Goal: Task Accomplishment & Management: Use online tool/utility

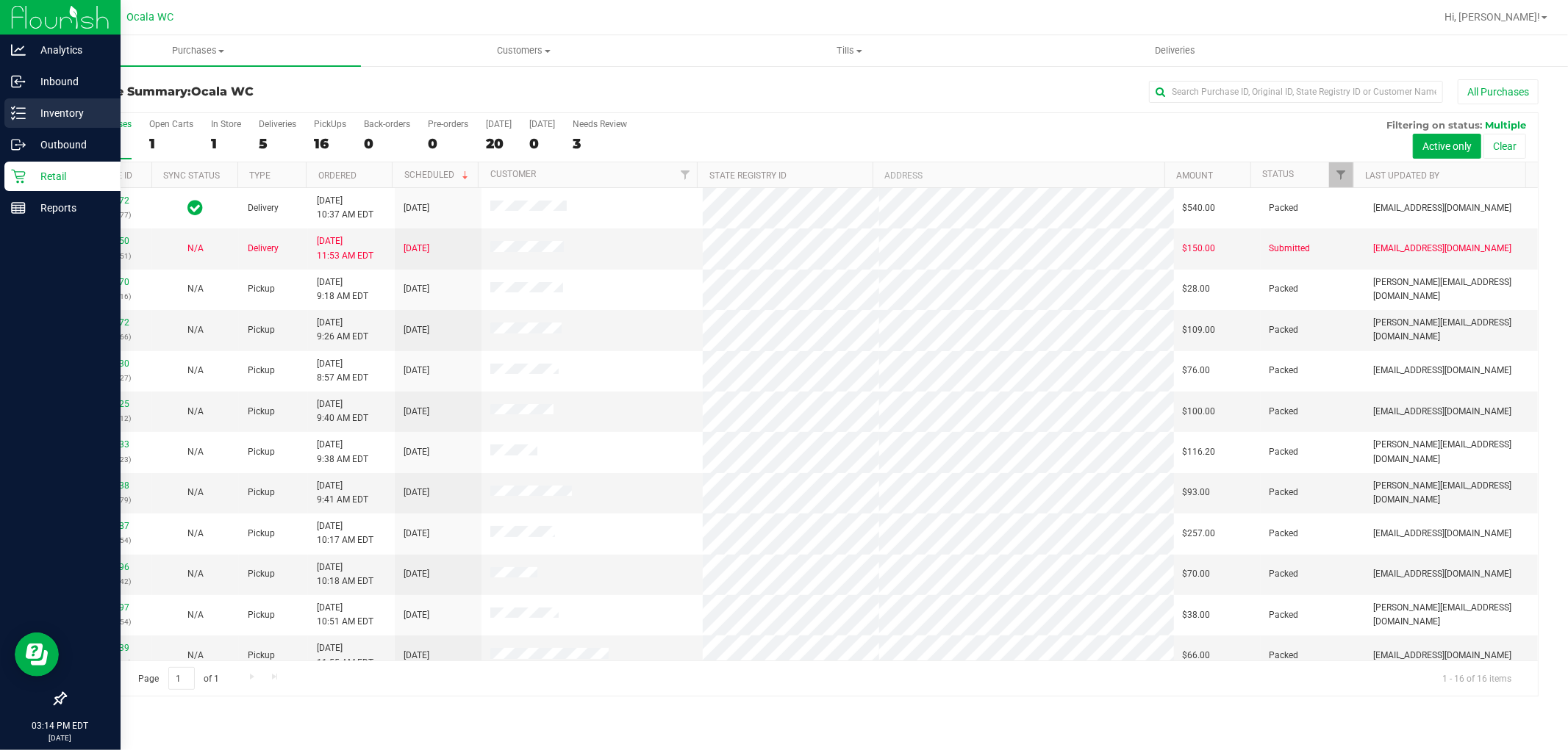
click at [26, 126] on div "Inventory" at bounding box center [62, 112] width 116 height 29
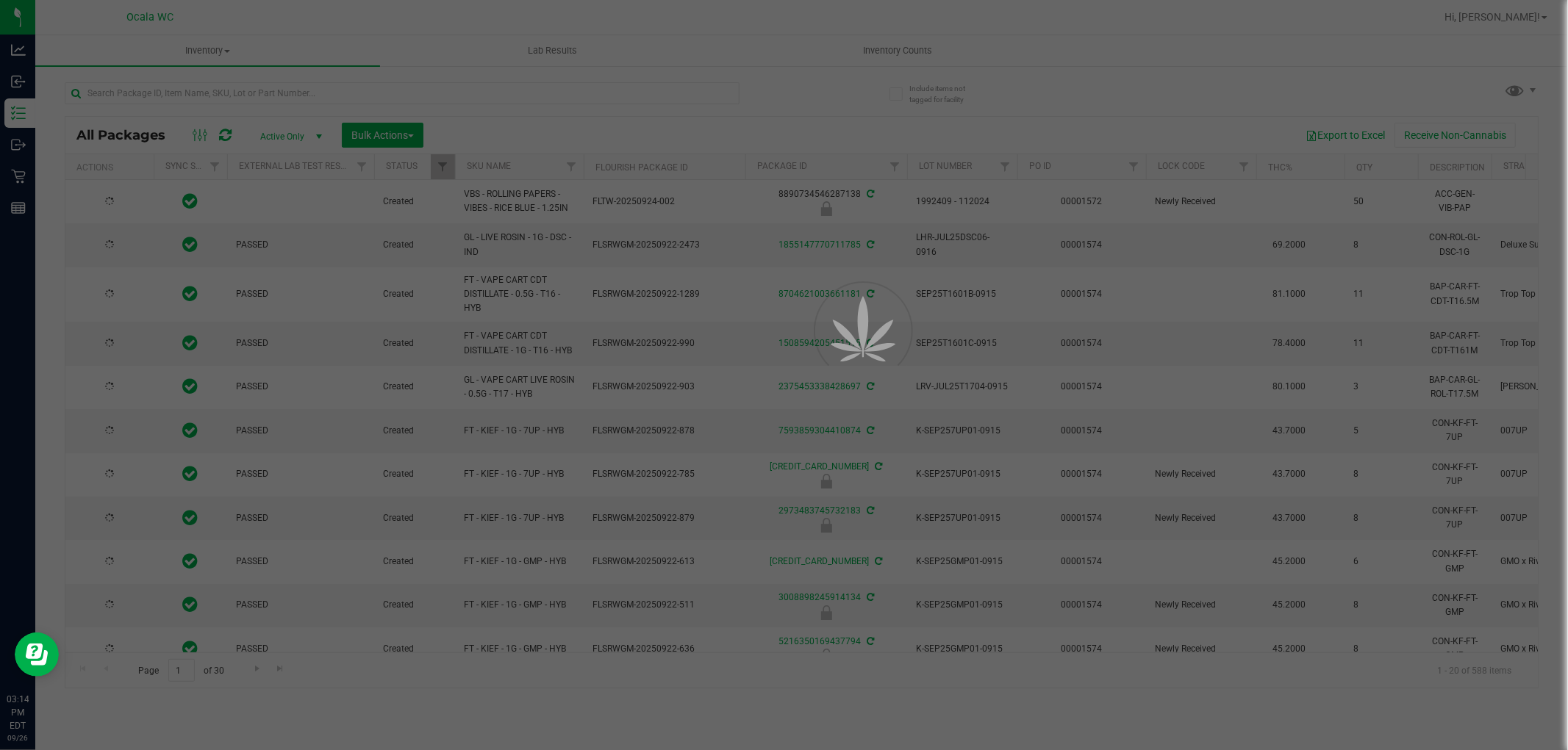
click at [344, 96] on div at bounding box center [784, 375] width 1568 height 750
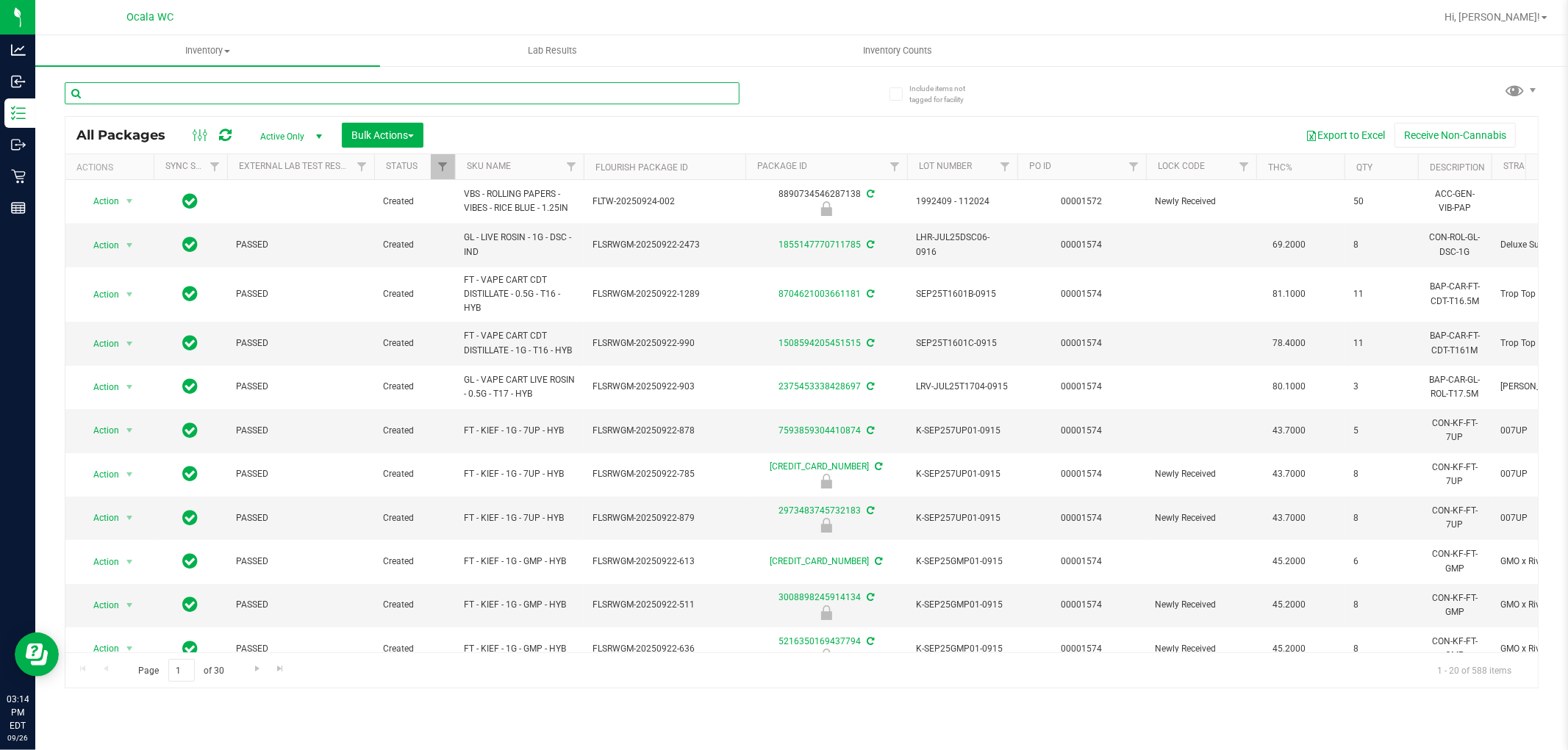
click at [344, 96] on input "text" at bounding box center [402, 92] width 675 height 22
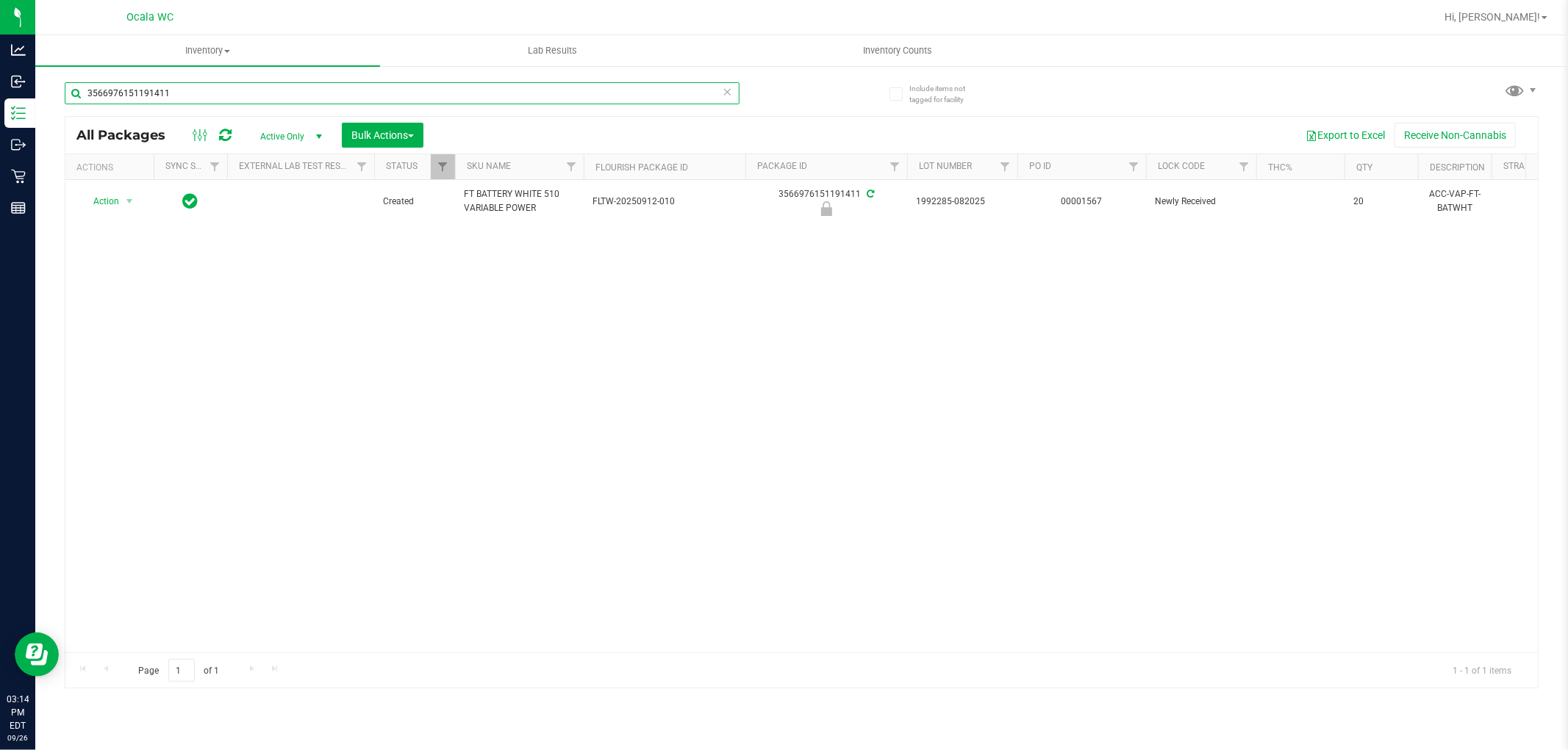
type input "3566976151191411"
click at [799, 407] on div "Action Action Edit attributes Global inventory Locate package Package audit log…" at bounding box center [801, 416] width 1473 height 473
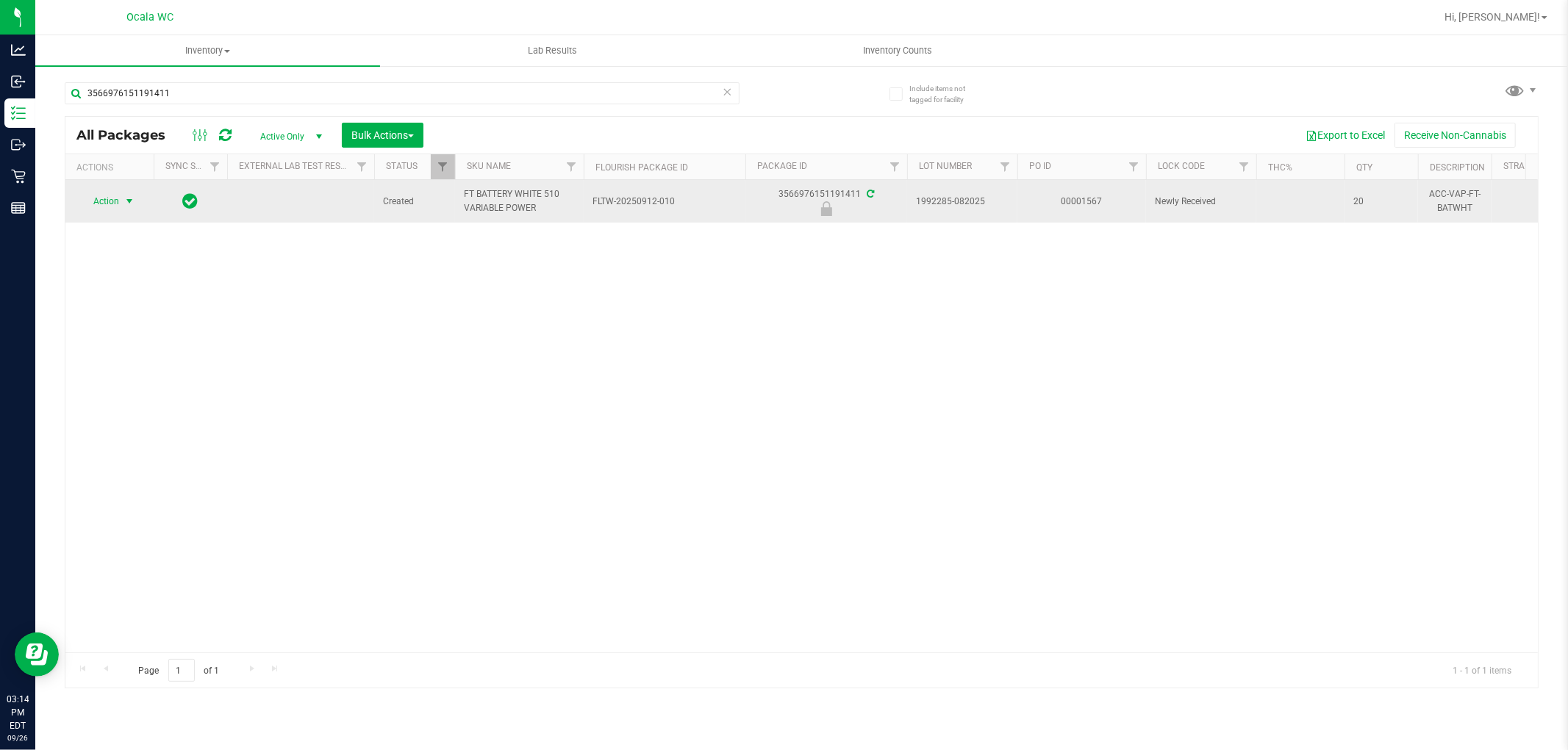
click at [126, 204] on span "select" at bounding box center [129, 201] width 11 height 11
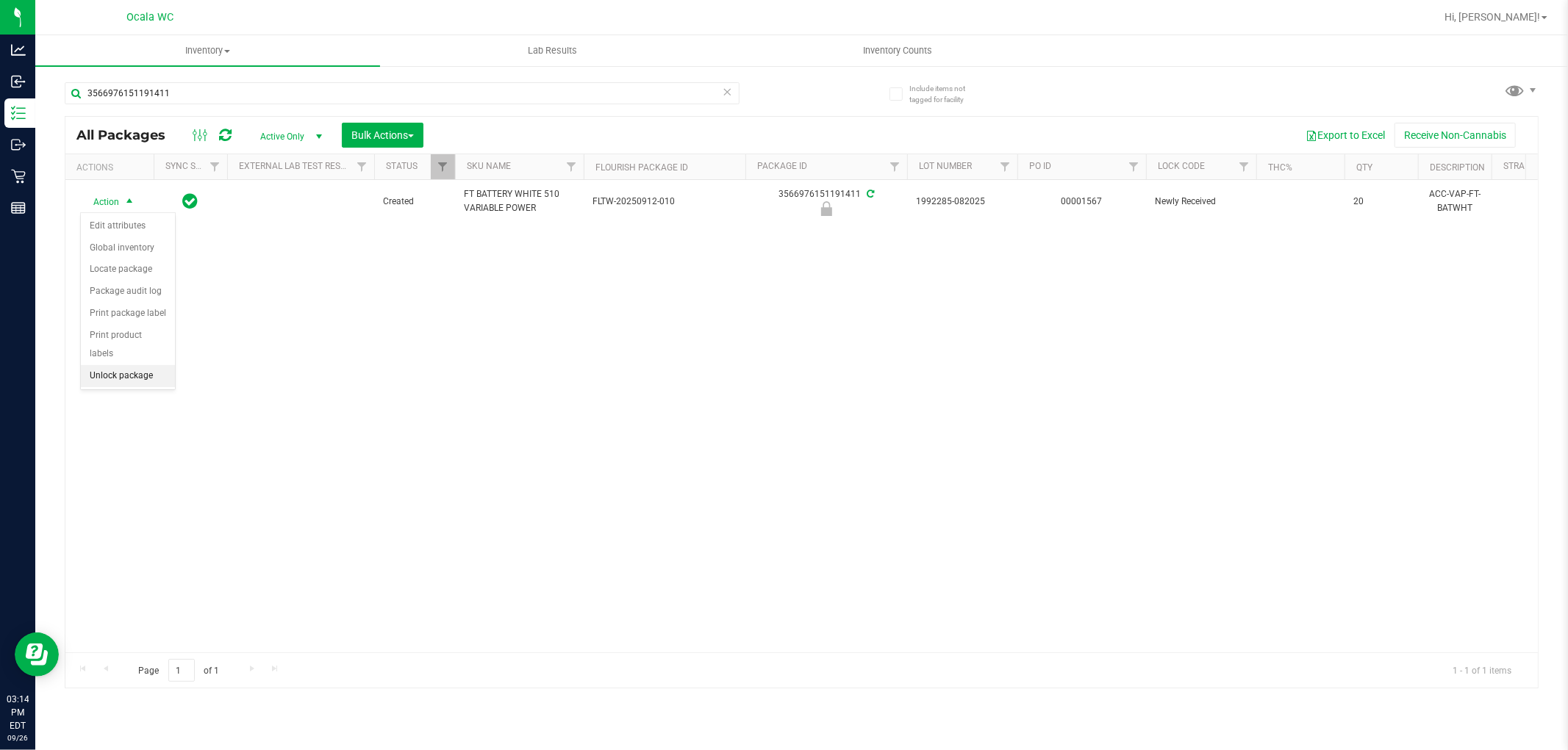
click at [138, 379] on li "Unlock package" at bounding box center [128, 375] width 94 height 22
